Goal: Task Accomplishment & Management: Use online tool/utility

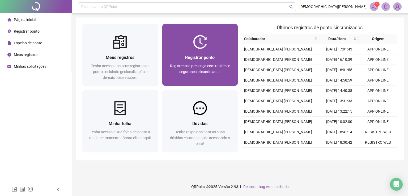
click at [194, 55] on span "Registrar ponto" at bounding box center [200, 57] width 30 height 5
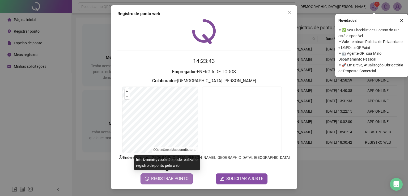
click at [165, 180] on span "REGISTRAR PONTO" at bounding box center [169, 179] width 37 height 6
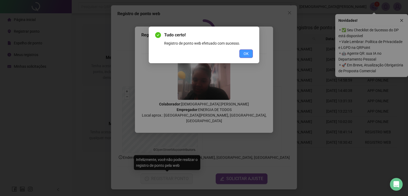
click at [241, 56] on button "OK" at bounding box center [246, 53] width 14 height 9
click at [242, 56] on div "Tudo certo! Registro de ponto web efetuado com sucesso. OK" at bounding box center [204, 98] width 408 height 196
